Goal: Find specific page/section: Find specific page/section

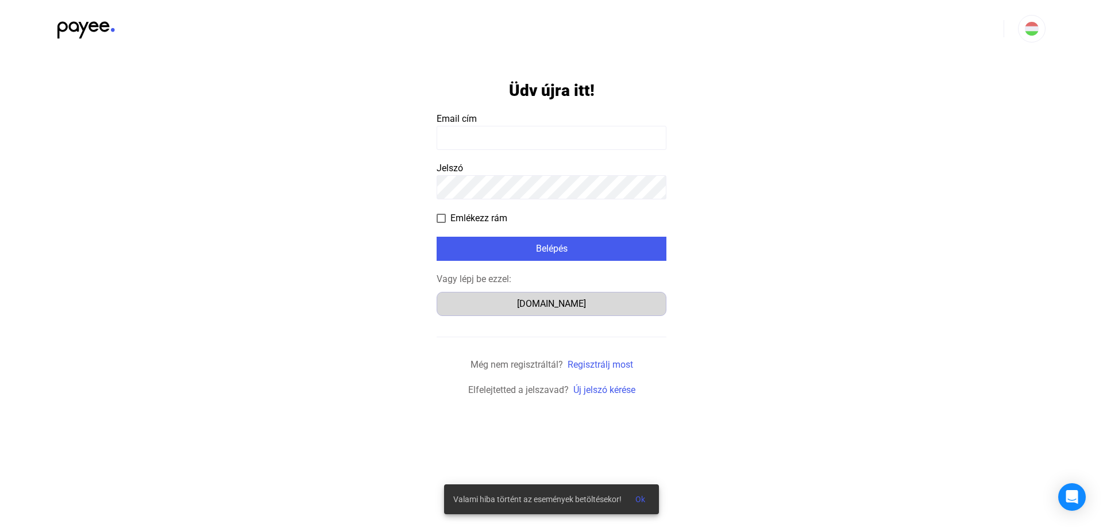
click at [554, 304] on div "[DOMAIN_NAME]" at bounding box center [552, 304] width 222 height 14
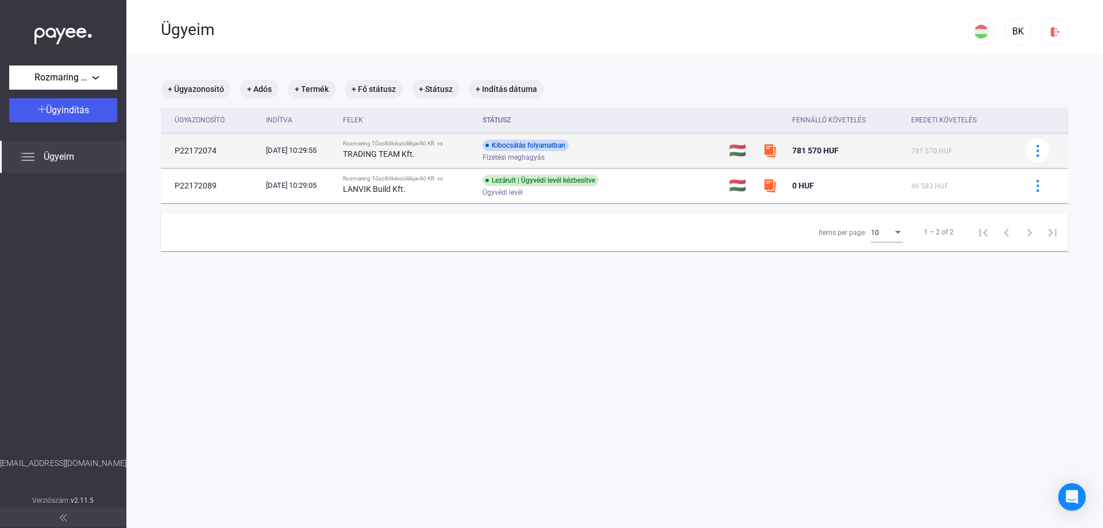
click at [415, 150] on strong "TRADING TEAM Kft." at bounding box center [379, 153] width 72 height 9
